Goal: Book appointment/travel/reservation

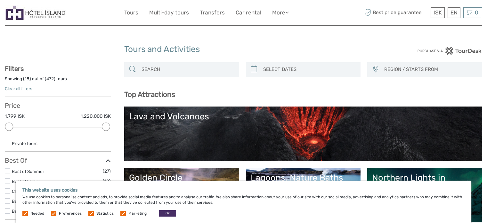
select select
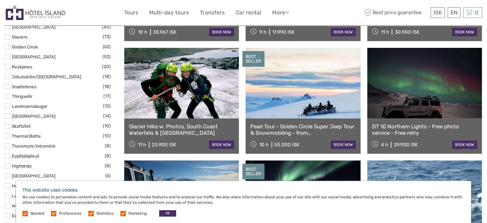
scroll to position [320, 0]
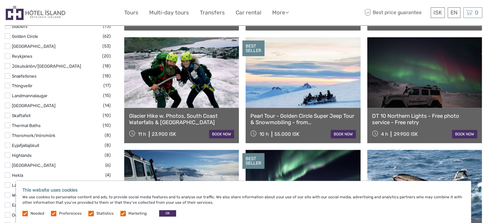
click at [186, 84] on link at bounding box center [181, 72] width 115 height 71
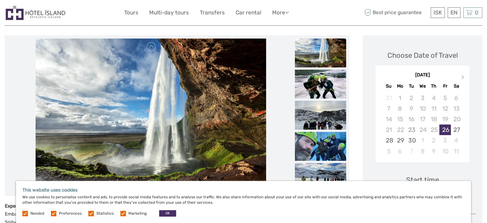
scroll to position [128, 0]
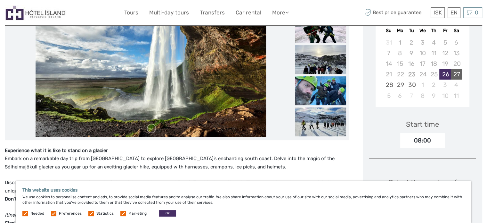
click at [460, 73] on div "27" at bounding box center [456, 74] width 11 height 11
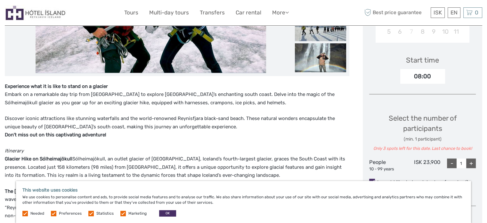
scroll to position [288, 0]
